Goal: Check status: Check status

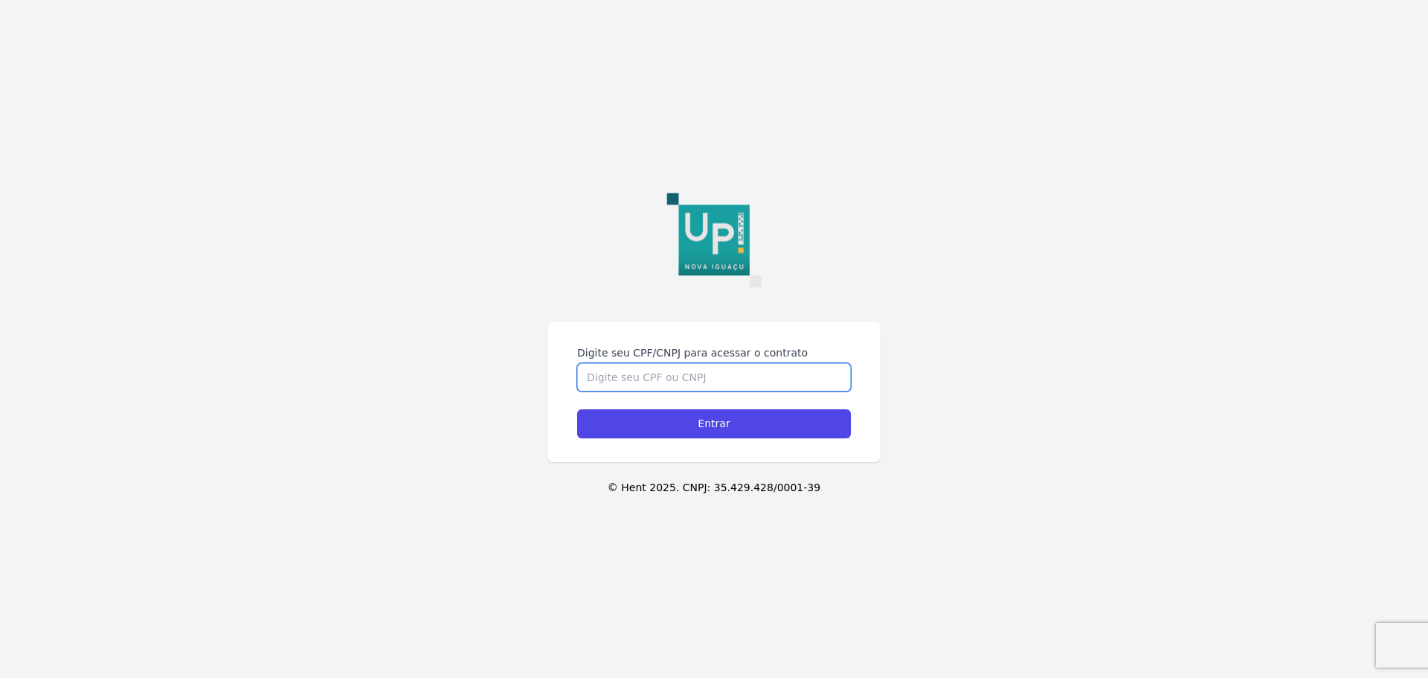
click at [666, 363] on input "Digite seu CPF/CNPJ para acessar o contrato" at bounding box center [714, 377] width 274 height 28
type input "09758818767"
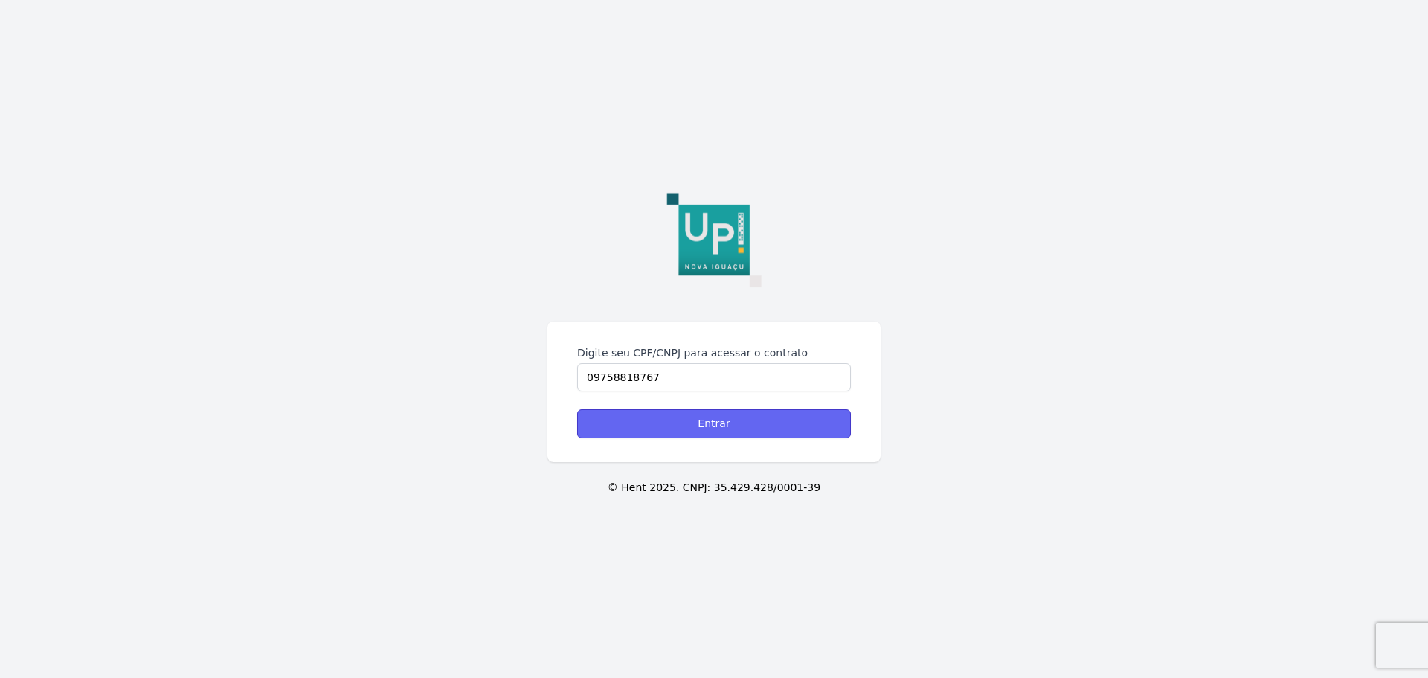
click at [660, 409] on input "Entrar" at bounding box center [714, 423] width 274 height 29
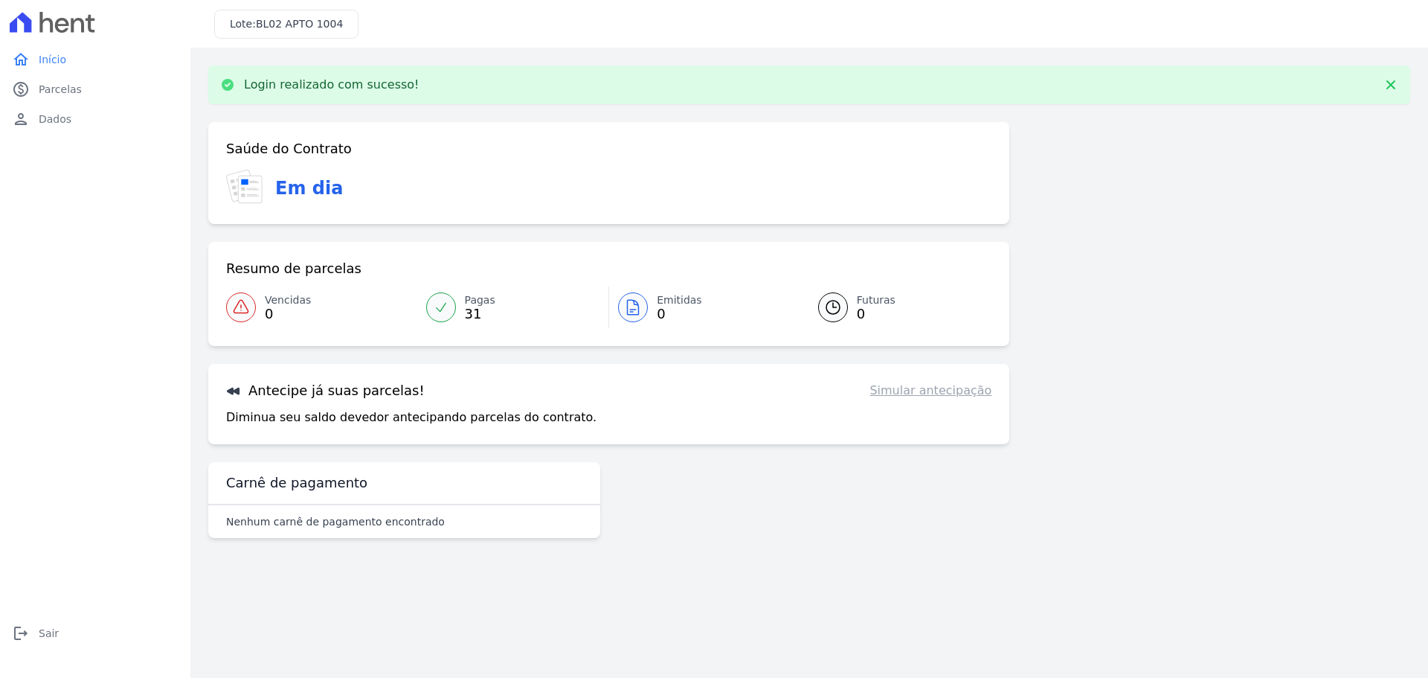
click at [924, 393] on link "Simular antecipação" at bounding box center [931, 391] width 122 height 18
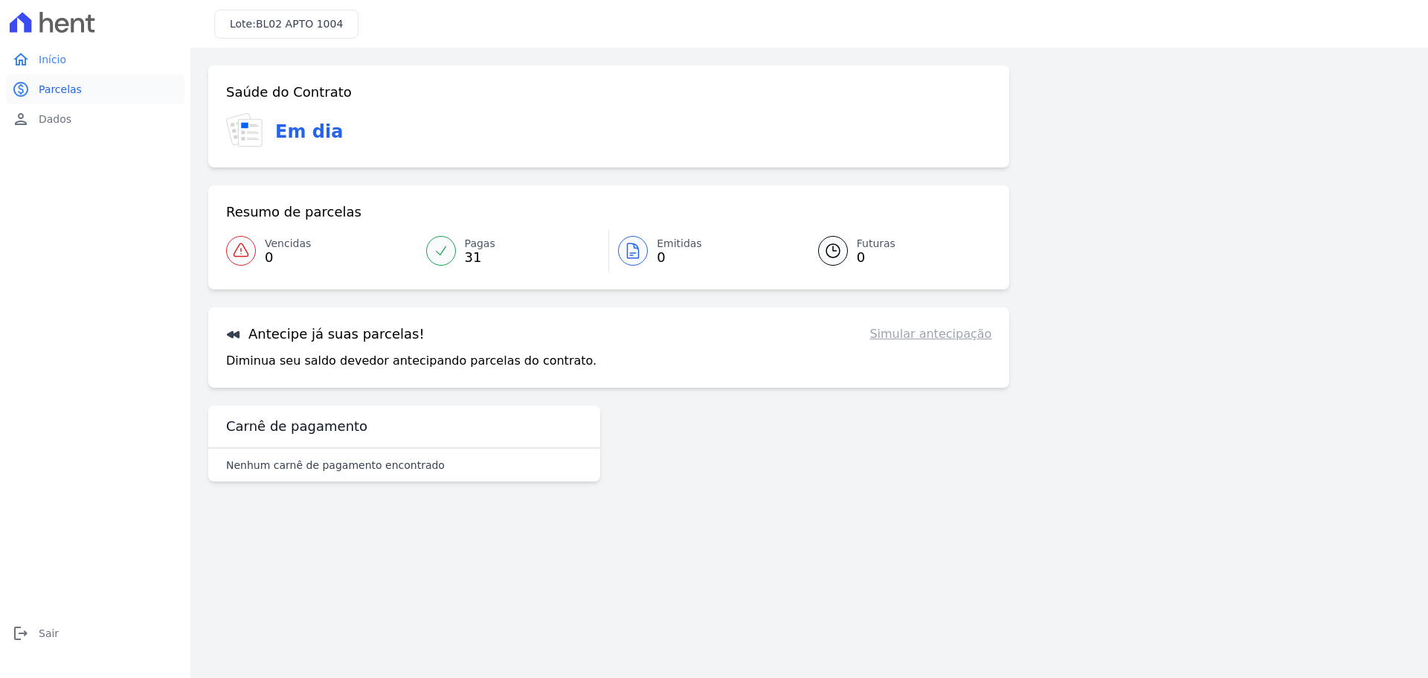
click at [57, 86] on span "Parcelas" at bounding box center [60, 89] width 43 height 15
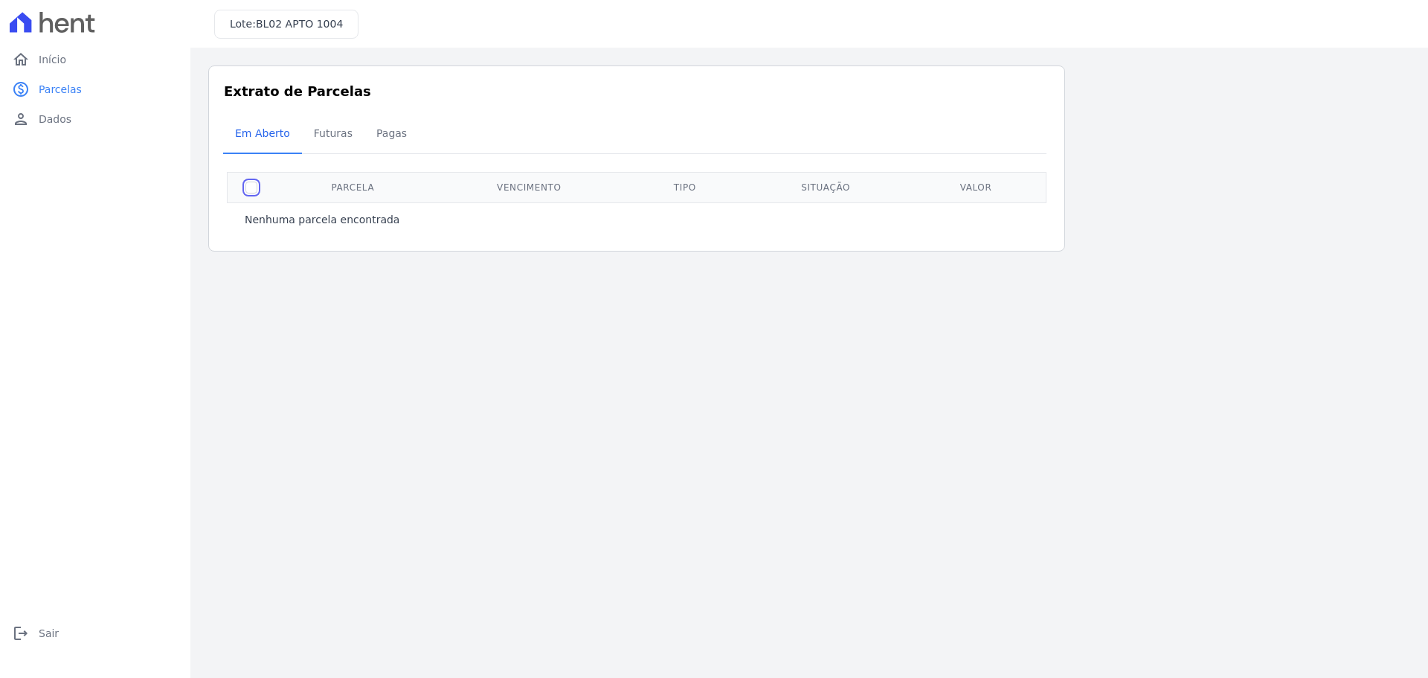
click at [249, 183] on input "checkbox" at bounding box center [251, 187] width 12 height 12
checkbox input "true"
click at [315, 132] on span "Futuras" at bounding box center [333, 133] width 57 height 30
click at [331, 131] on span "Futuras" at bounding box center [333, 133] width 57 height 30
click at [388, 131] on span "Pagas" at bounding box center [391, 133] width 48 height 30
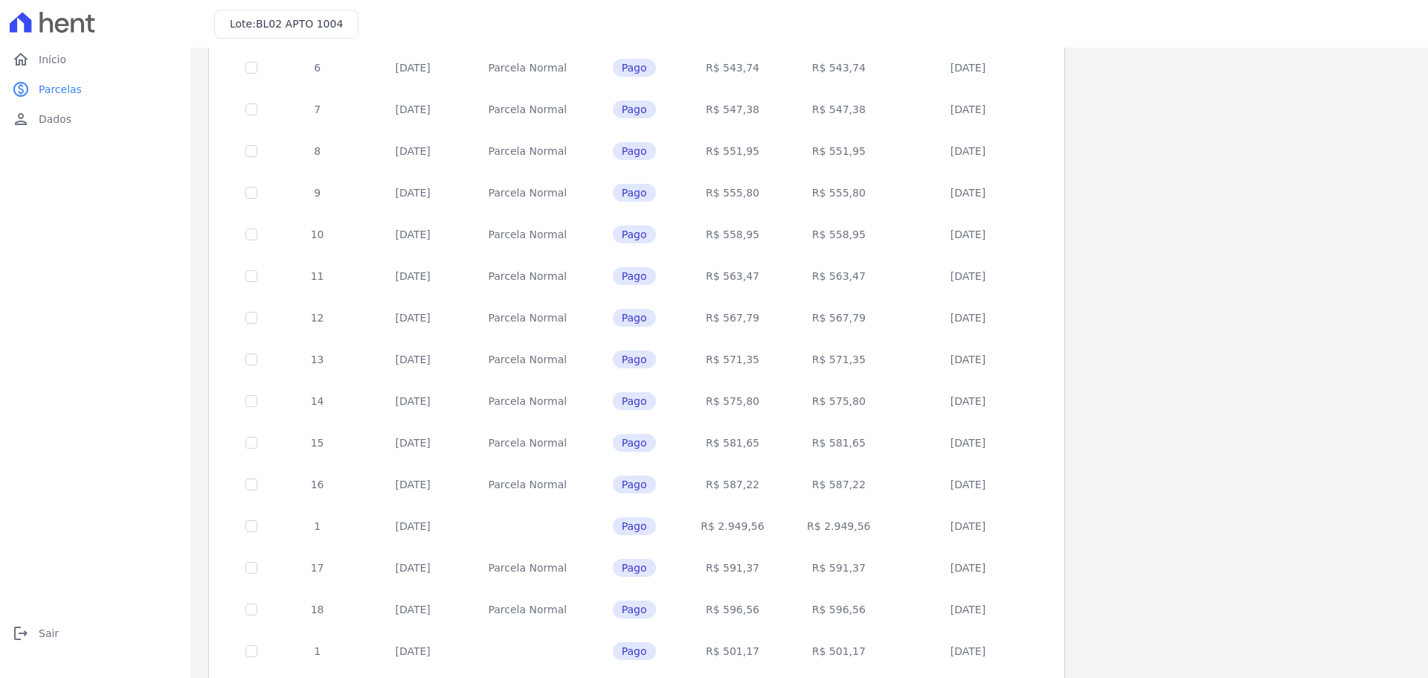
scroll to position [445, 0]
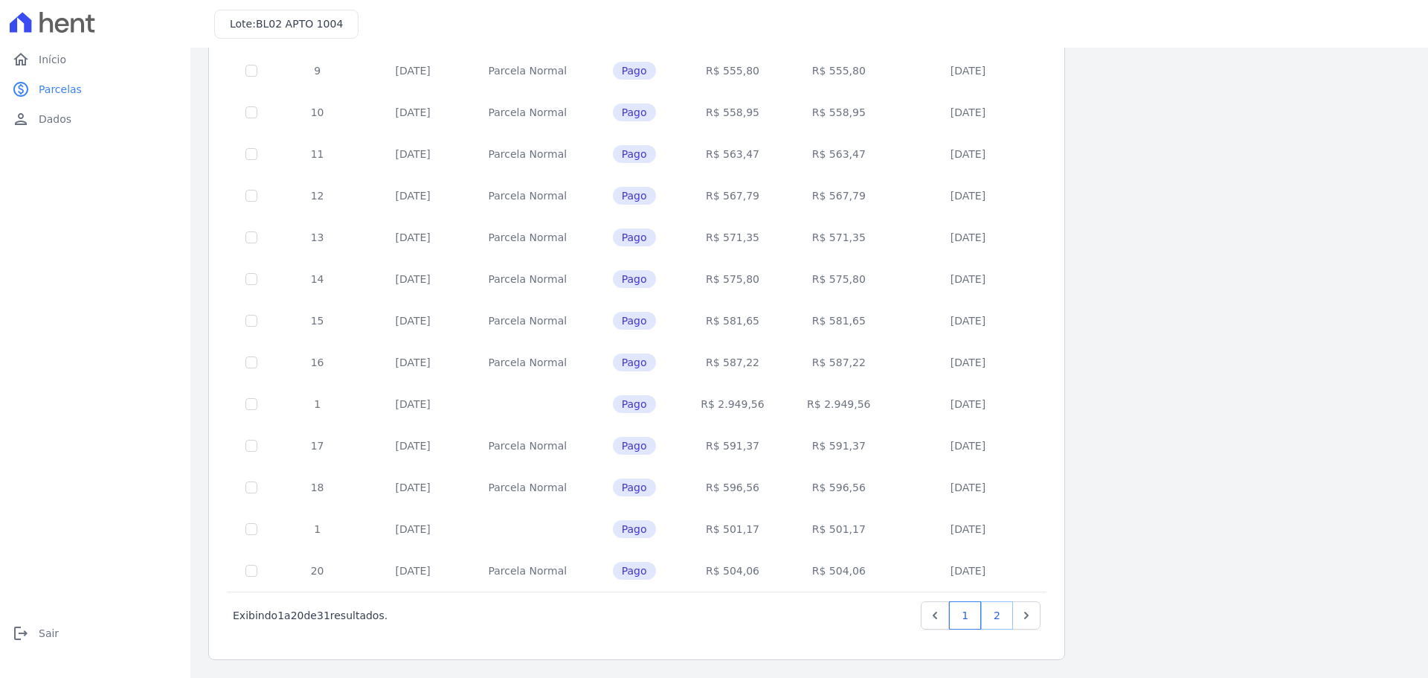
click at [996, 609] on link "2" at bounding box center [997, 615] width 32 height 28
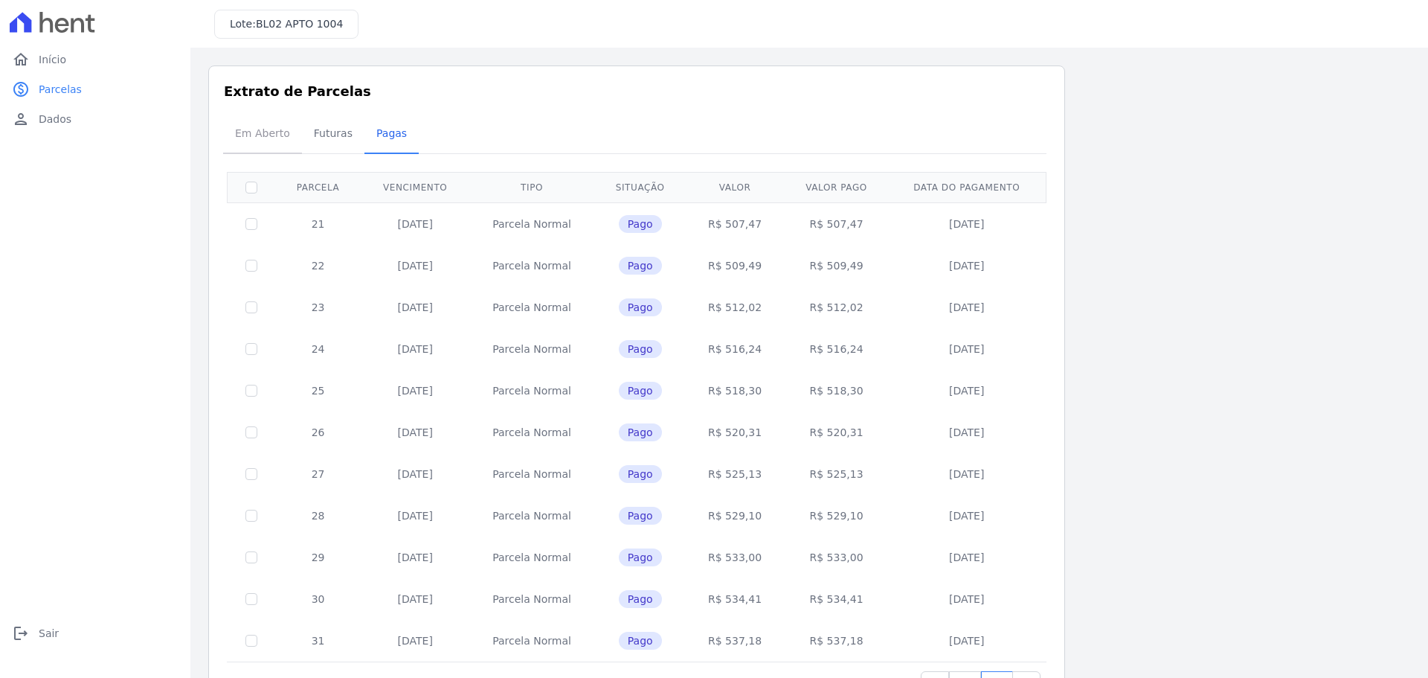
click at [261, 132] on span "Em Aberto" at bounding box center [262, 133] width 73 height 30
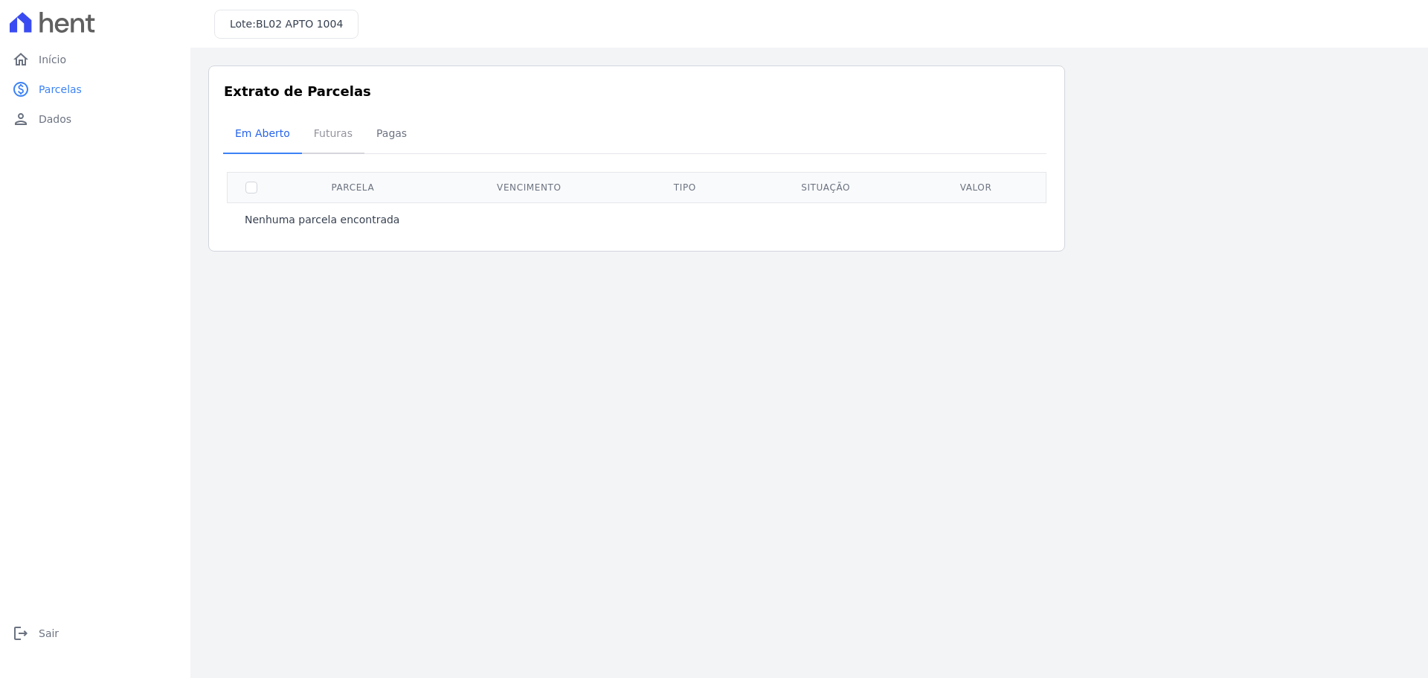
click at [327, 138] on span "Futuras" at bounding box center [333, 133] width 57 height 30
click at [48, 59] on span "Início" at bounding box center [53, 59] width 28 height 15
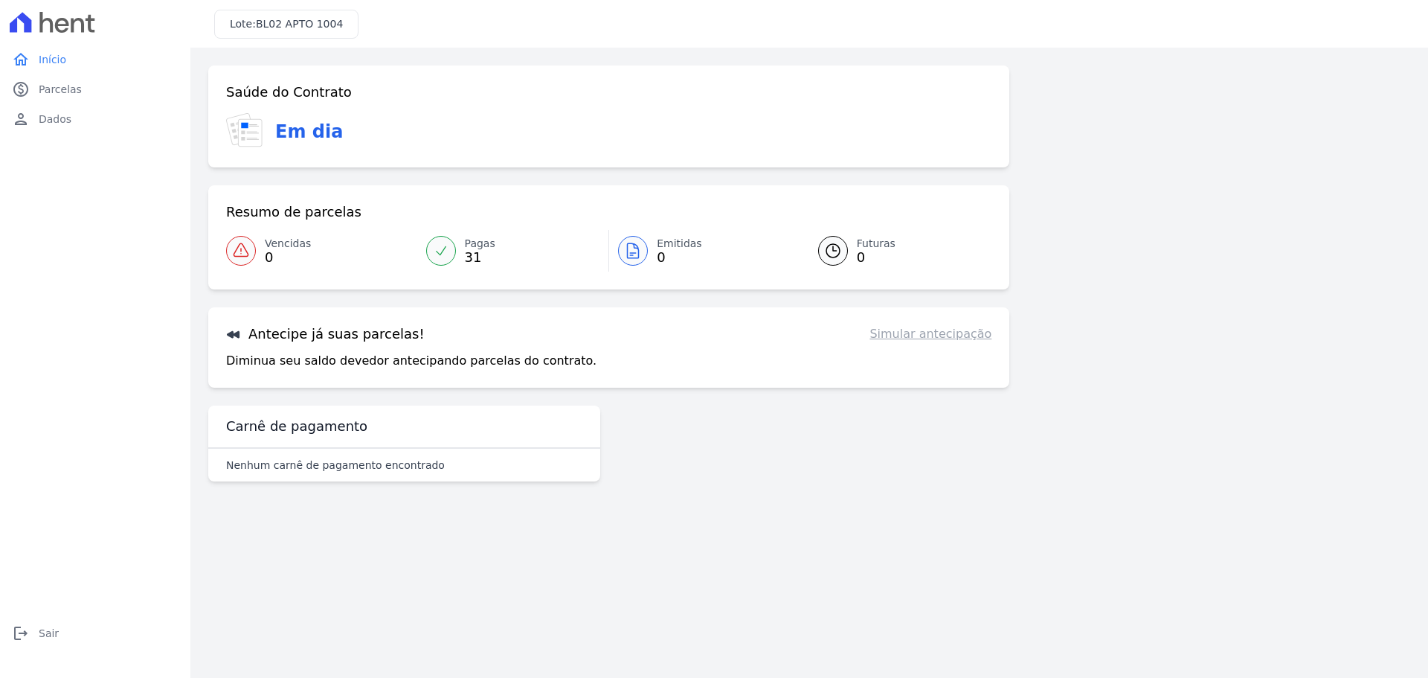
click at [925, 341] on link "Simular antecipação" at bounding box center [931, 334] width 122 height 18
click at [39, 631] on span "Sair" at bounding box center [49, 633] width 20 height 15
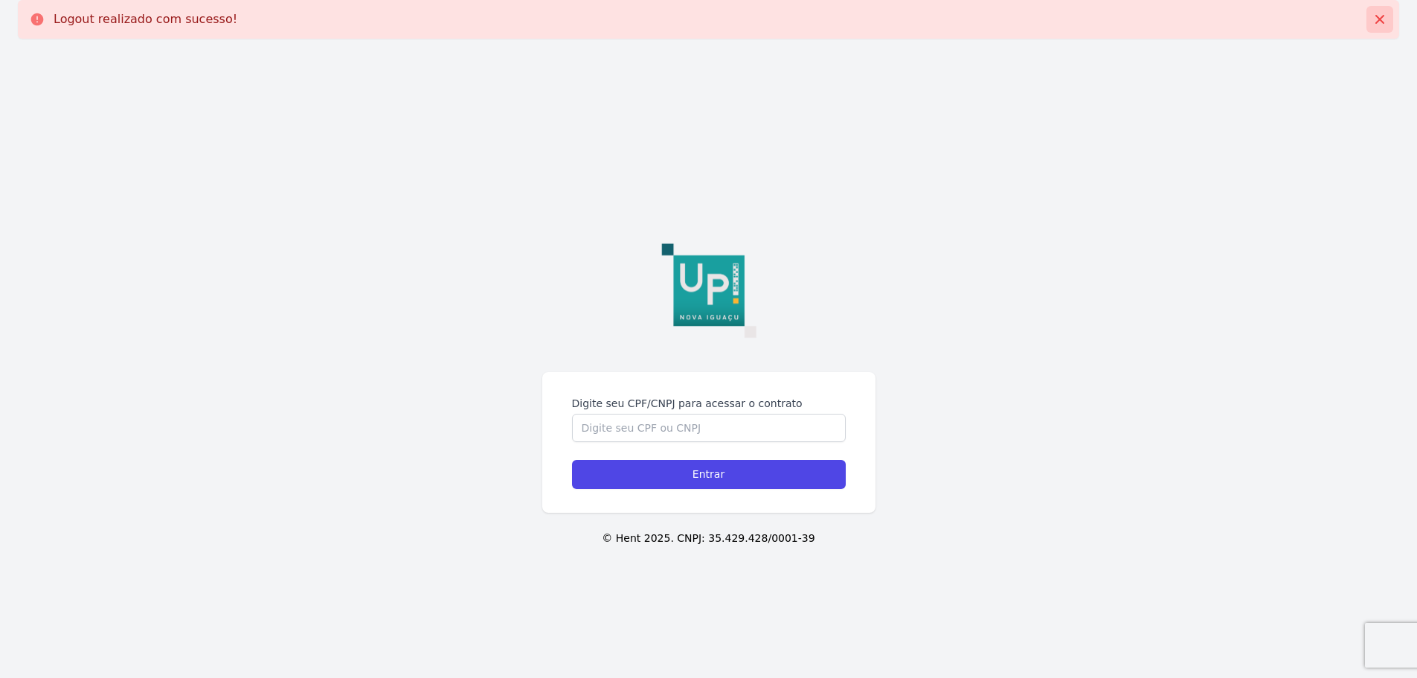
click at [1381, 17] on icon at bounding box center [1379, 19] width 15 height 15
